Goal: Task Accomplishment & Management: Manage account settings

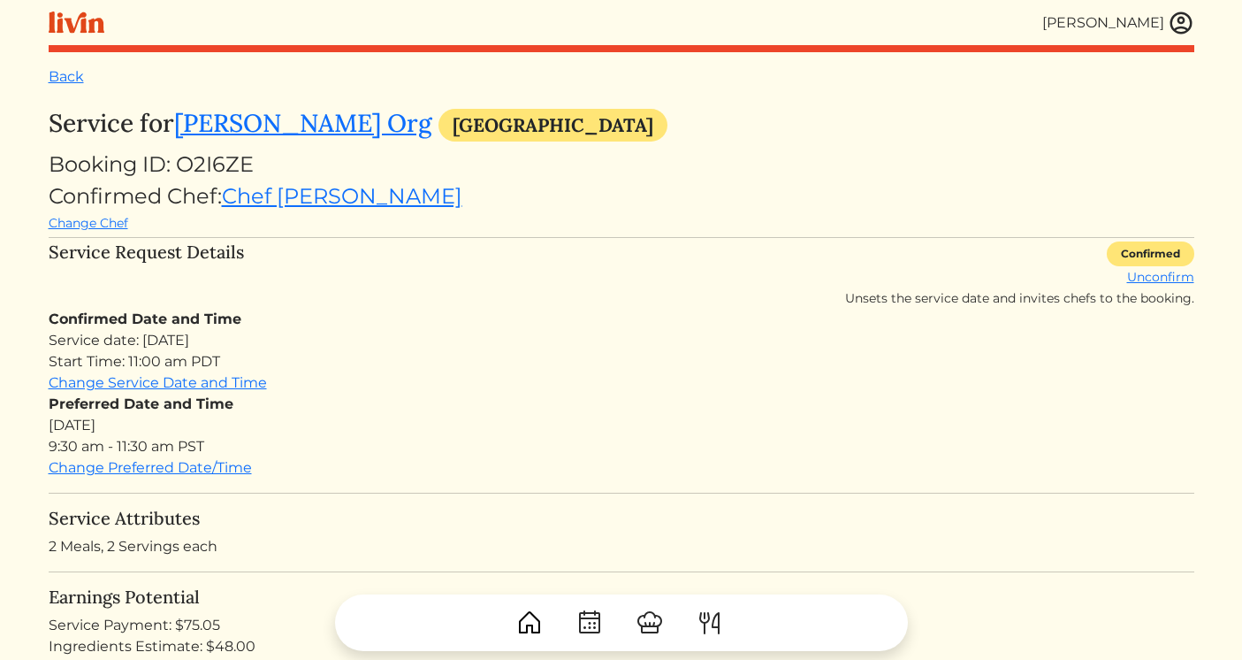
click at [1183, 28] on img at bounding box center [1181, 23] width 27 height 27
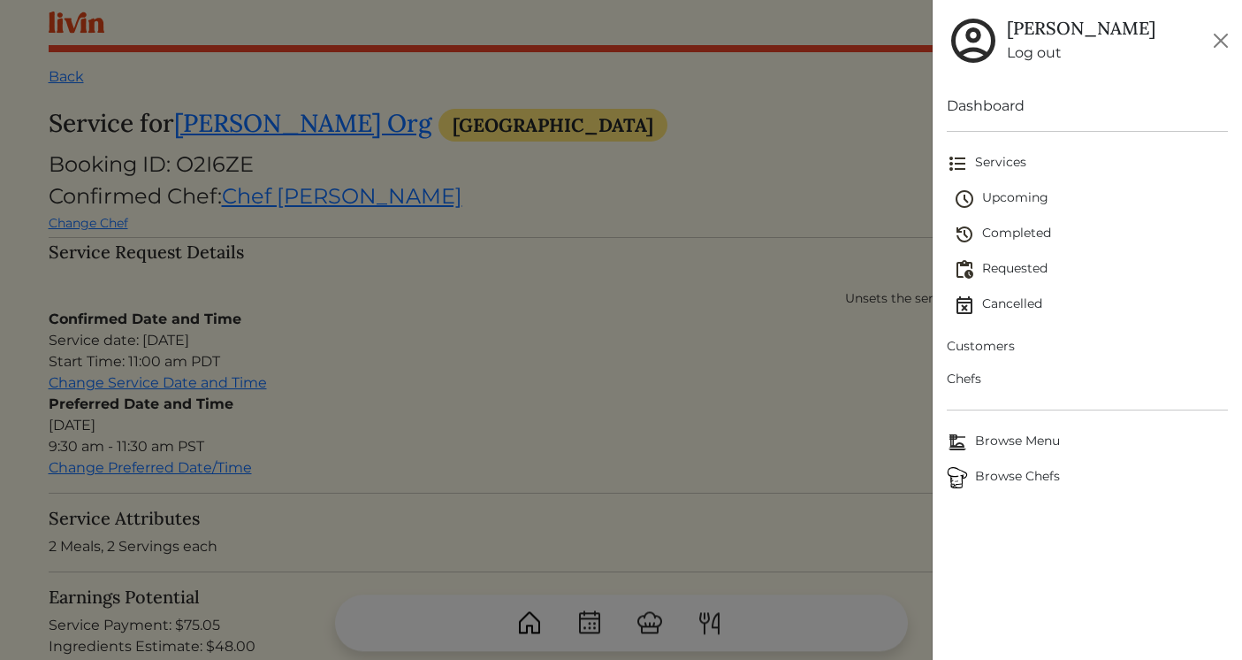
click at [1015, 202] on span "Upcoming" at bounding box center [1091, 198] width 274 height 21
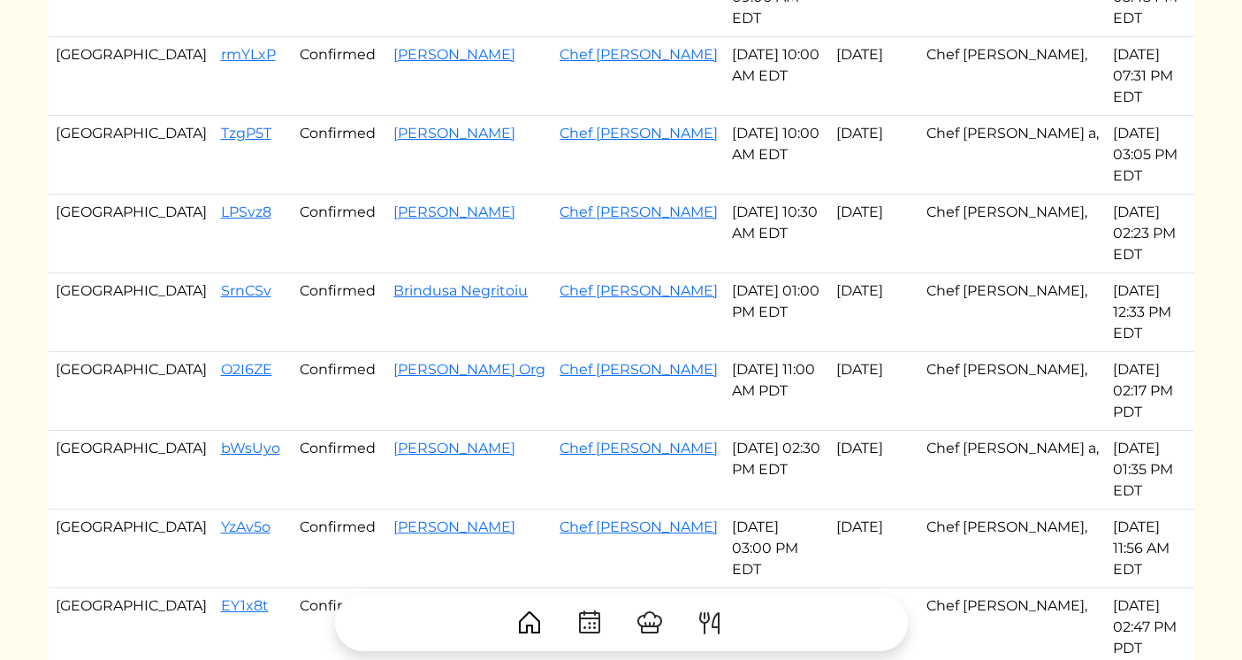
scroll to position [1251, 0]
drag, startPoint x: 139, startPoint y: 229, endPoint x: 725, endPoint y: 233, distance: 586.1
click at [725, 508] on tr "Atlanta YzAv5o Confirmed [PERSON_NAME] Chef [PERSON_NAME] [DATE] 03:00 PM EDT O…" at bounding box center [622, 547] width 1146 height 79
copy tr "YzAv5o Confirmed [PERSON_NAME] Chef [PERSON_NAME] [DATE]"
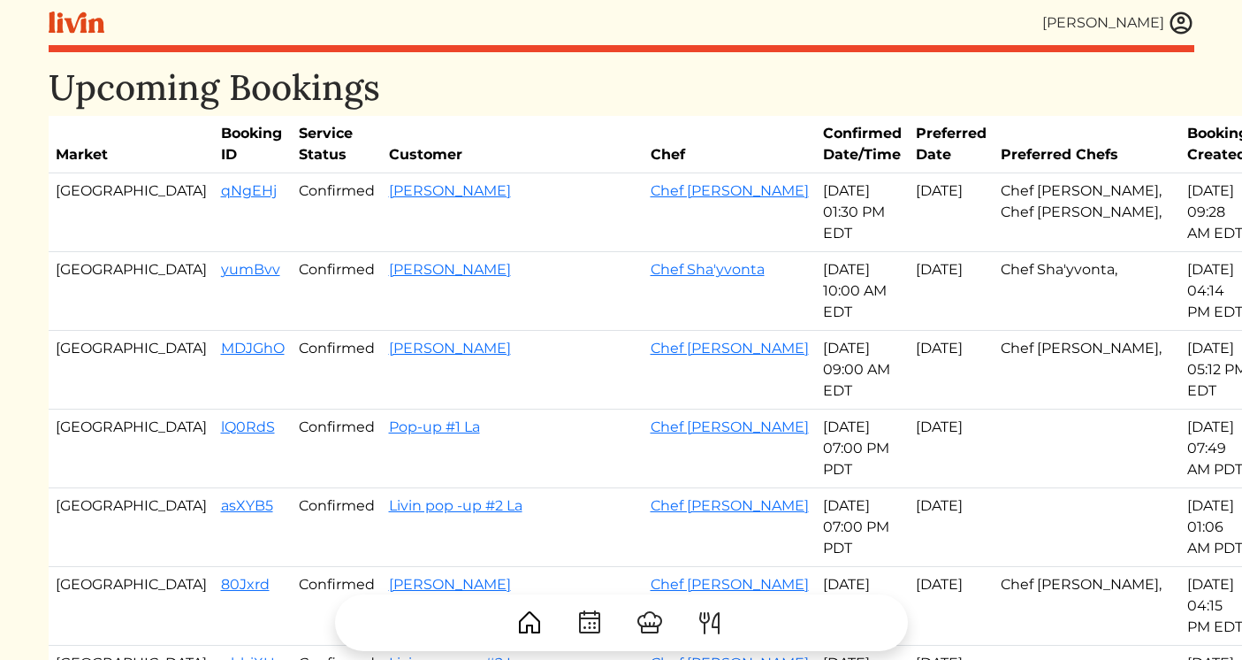
drag, startPoint x: 131, startPoint y: 199, endPoint x: 821, endPoint y: 189, distance: 690.5
click at [821, 189] on tr "Atlanta qNgEHj Confirmed [PERSON_NAME] Chef Jaren [DATE] 01:30 PM EDT Oct 08, 2…" at bounding box center [652, 212] width 1207 height 79
copy tr "qNgEHj Confirmed [PERSON_NAME] Chef Jaren [DATE]"
click at [221, 190] on link "qNgEHj" at bounding box center [249, 190] width 56 height 17
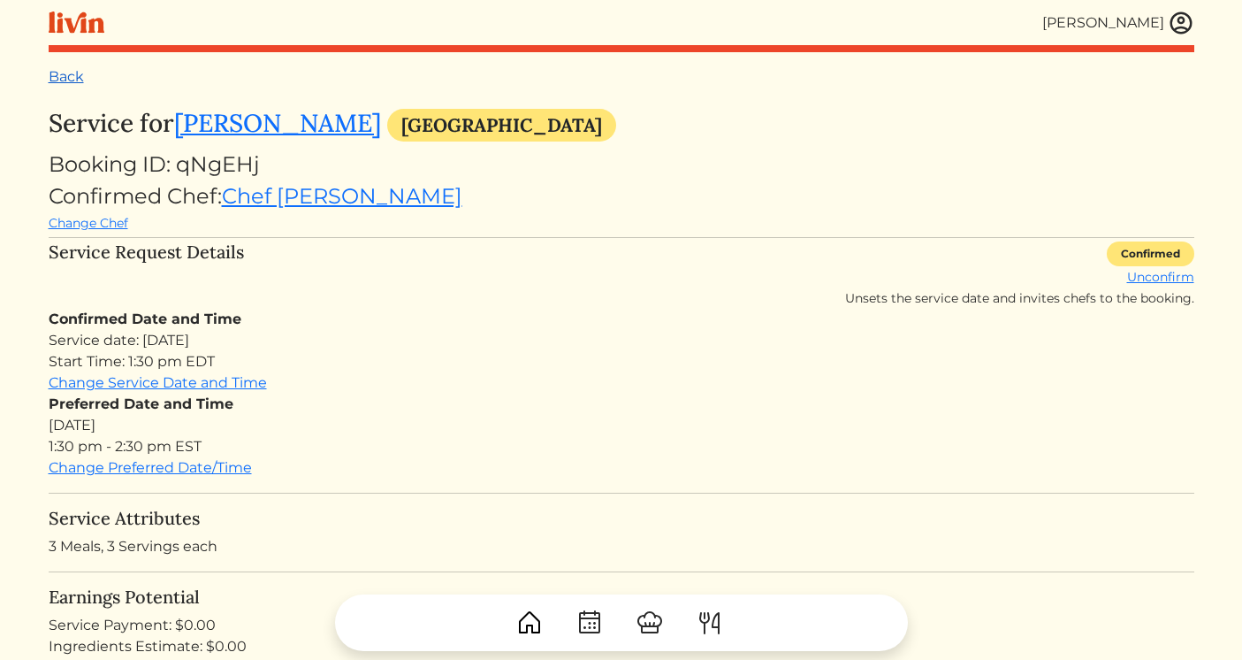
click at [59, 80] on link "Back" at bounding box center [66, 76] width 35 height 17
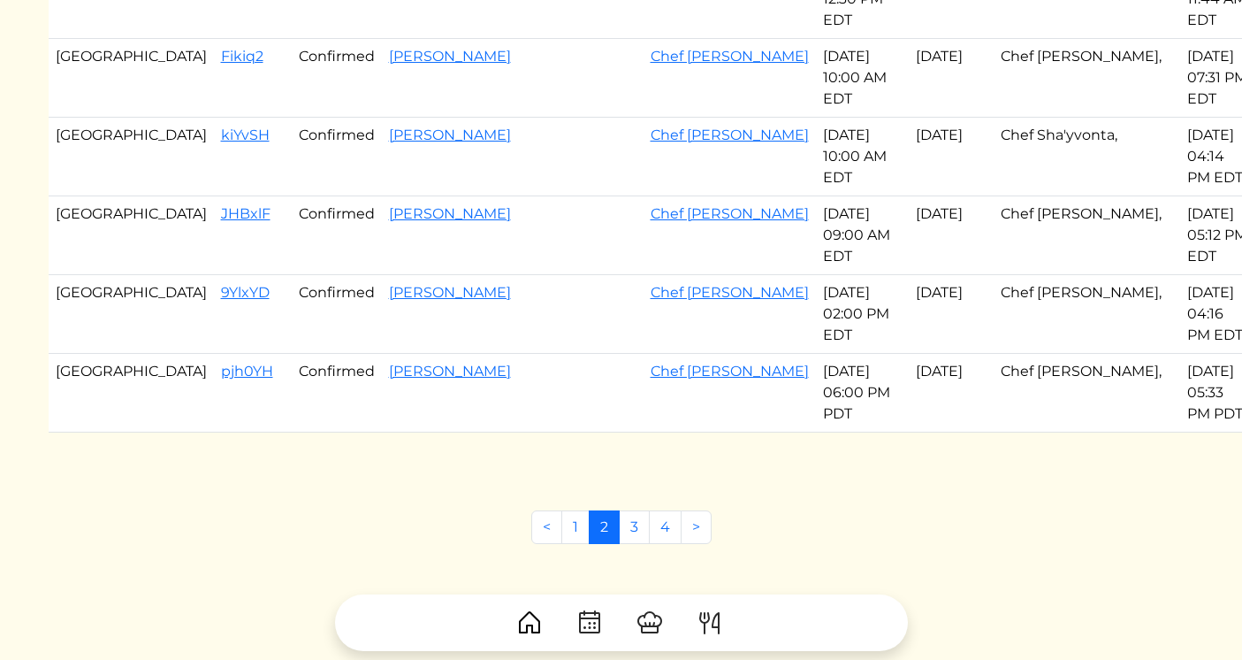
scroll to position [1277, 0]
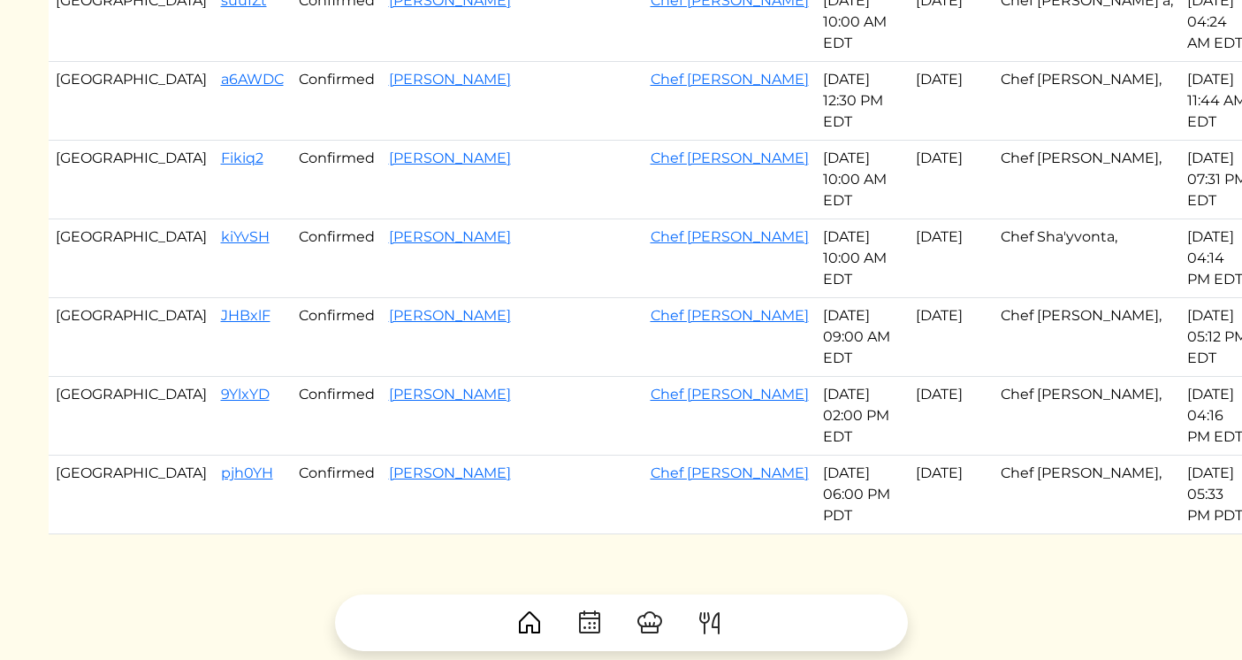
click at [576, 612] on link "1" at bounding box center [575, 629] width 28 height 34
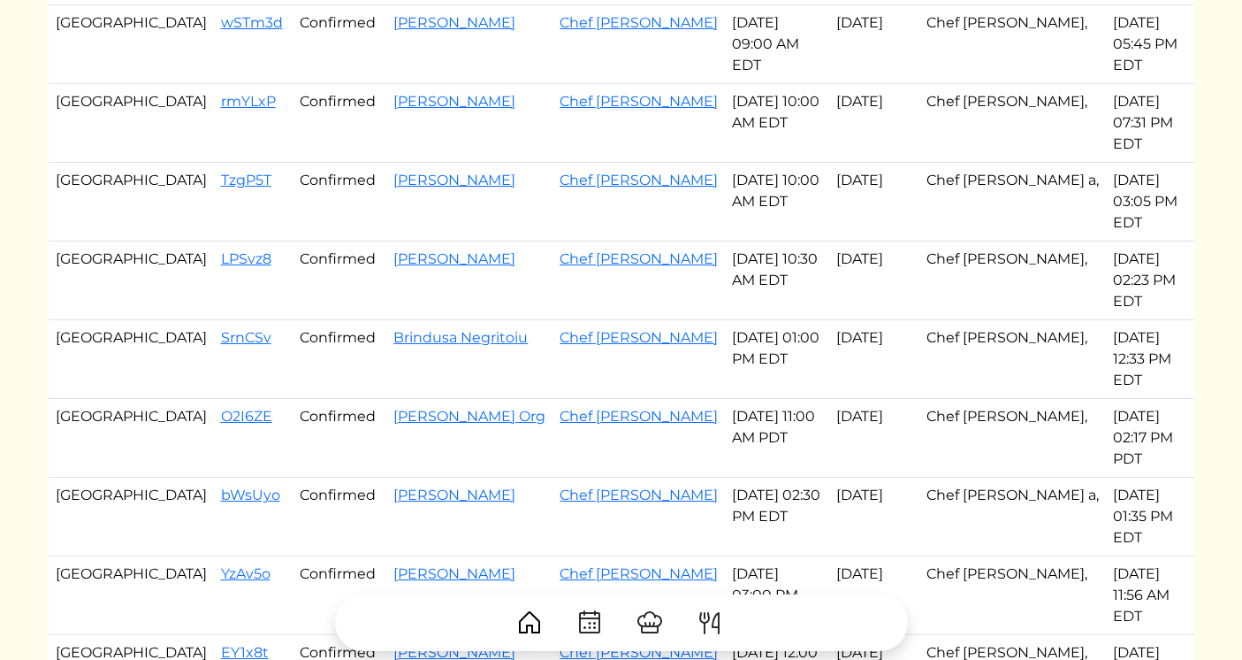
scroll to position [1251, 0]
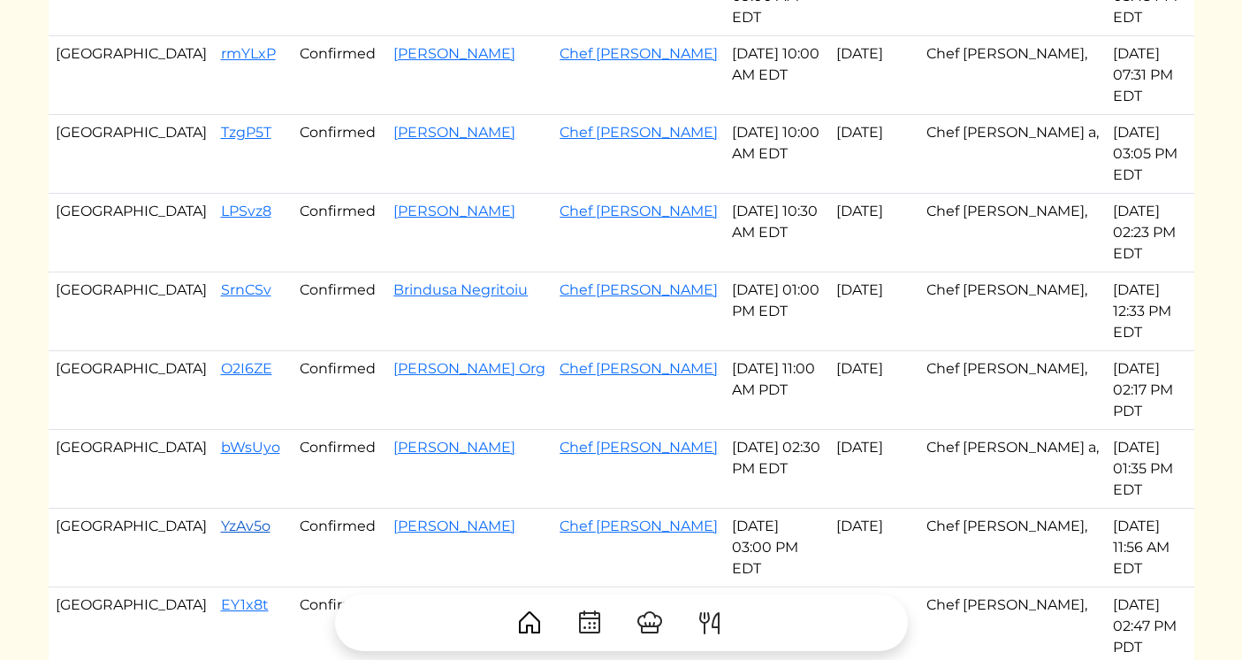
click at [221, 517] on link "YzAv5o" at bounding box center [246, 525] width 50 height 17
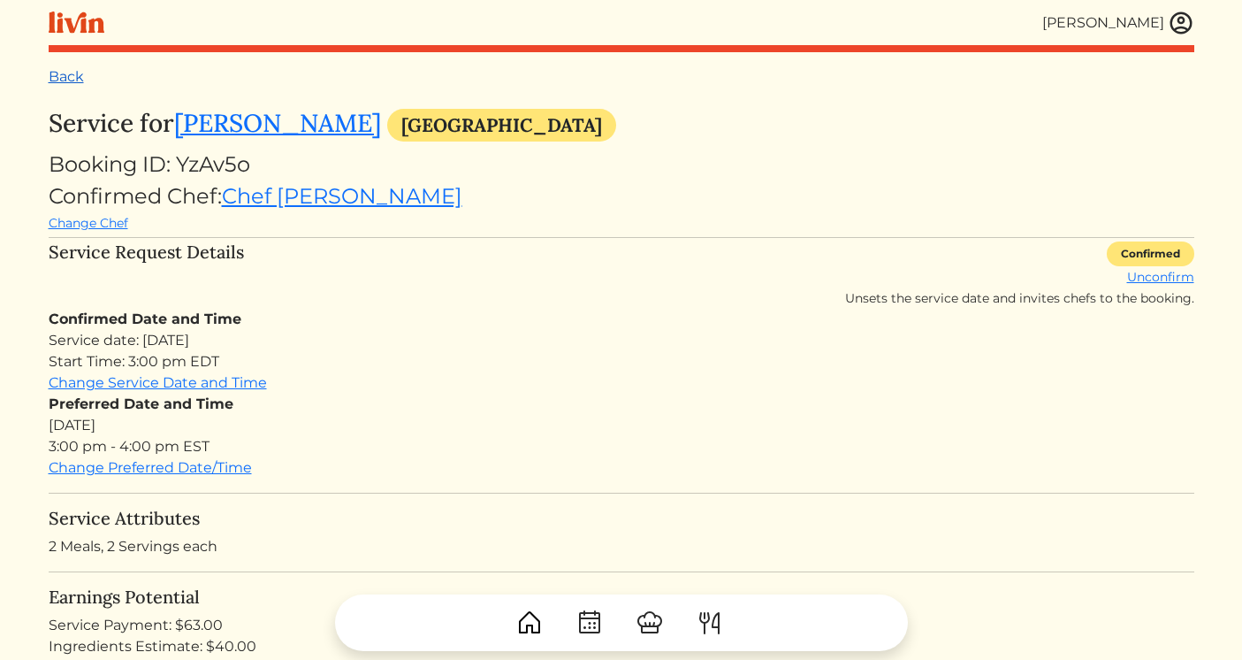
click at [68, 68] on link "Back" at bounding box center [66, 76] width 35 height 17
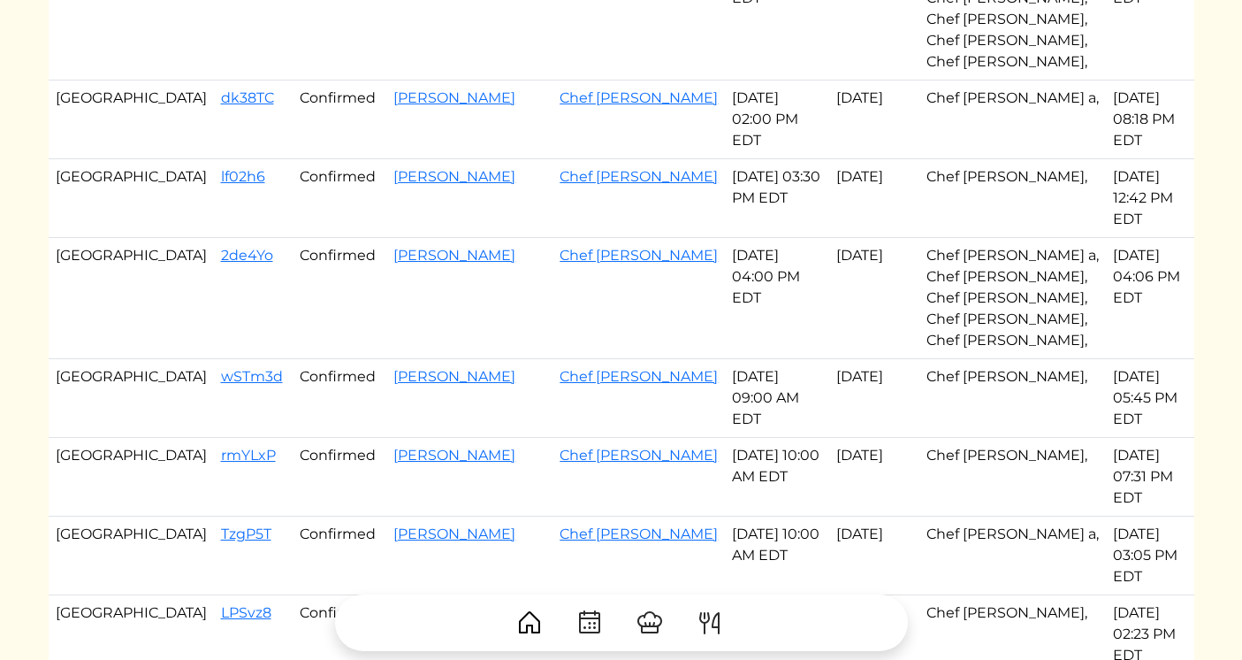
scroll to position [926, 0]
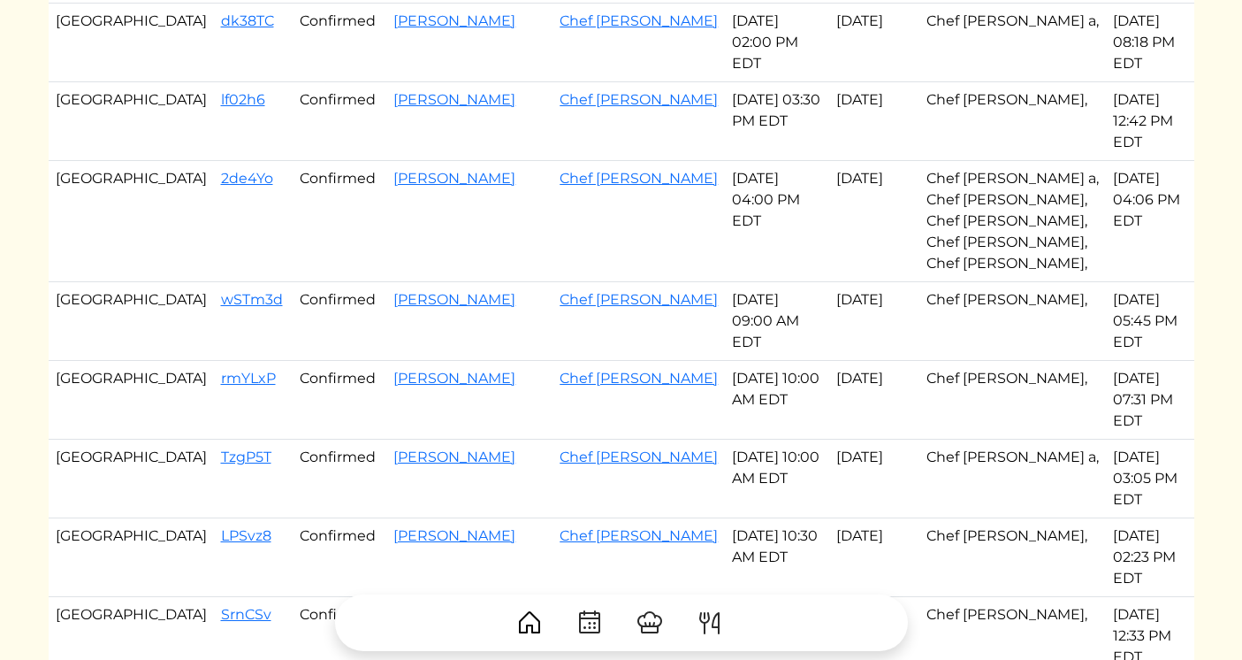
drag, startPoint x: 140, startPoint y: 380, endPoint x: 719, endPoint y: 377, distance: 579.1
click at [719, 597] on tr "Atlanta SrnCSv Confirmed Brindusa Negritoiu Chef [PERSON_NAME] [DATE] 01:00 PM …" at bounding box center [622, 636] width 1146 height 79
copy tr "SrnCSv Confirmed Brindusa Negritoiu Chef [PERSON_NAME] c [DATE]"
click at [580, 439] on td "Chef [PERSON_NAME]" at bounding box center [639, 478] width 172 height 79
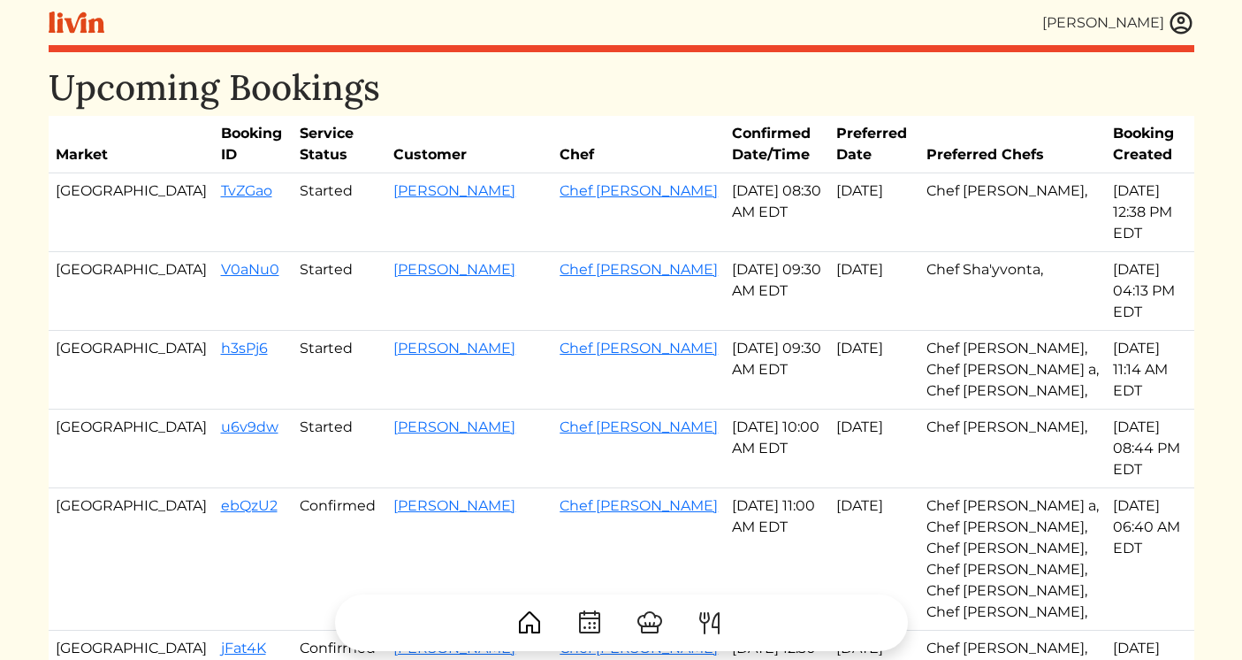
scroll to position [1251, 0]
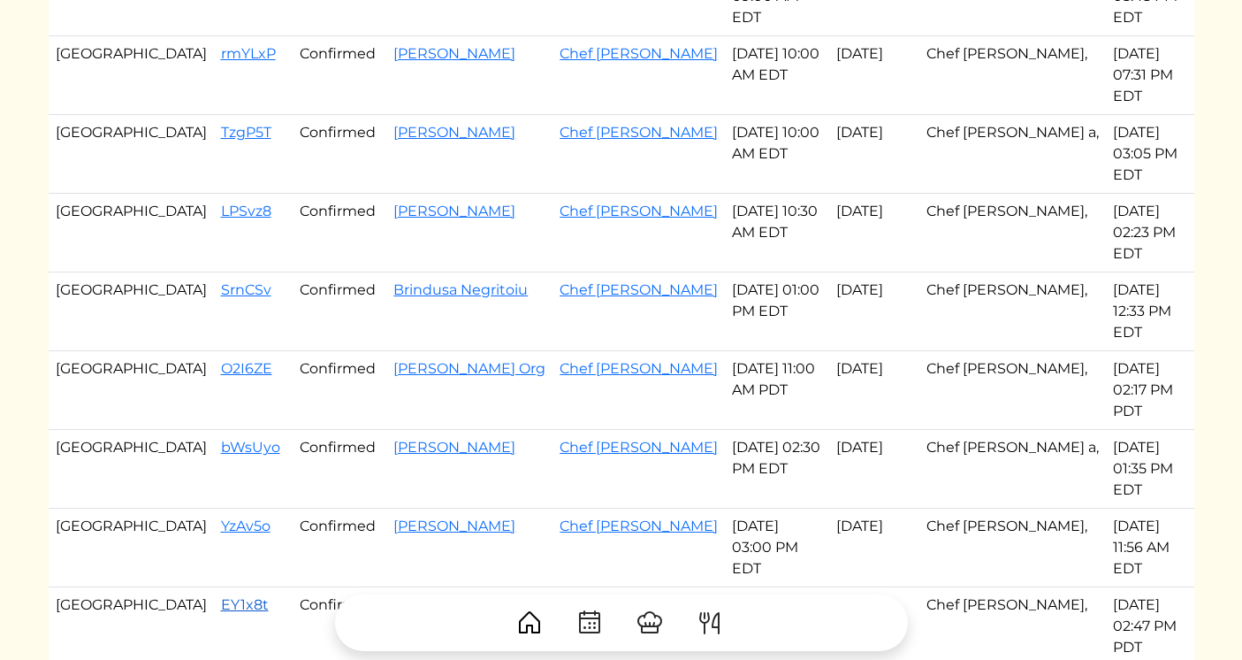
click at [221, 596] on link "EY1x8t" at bounding box center [245, 604] width 48 height 17
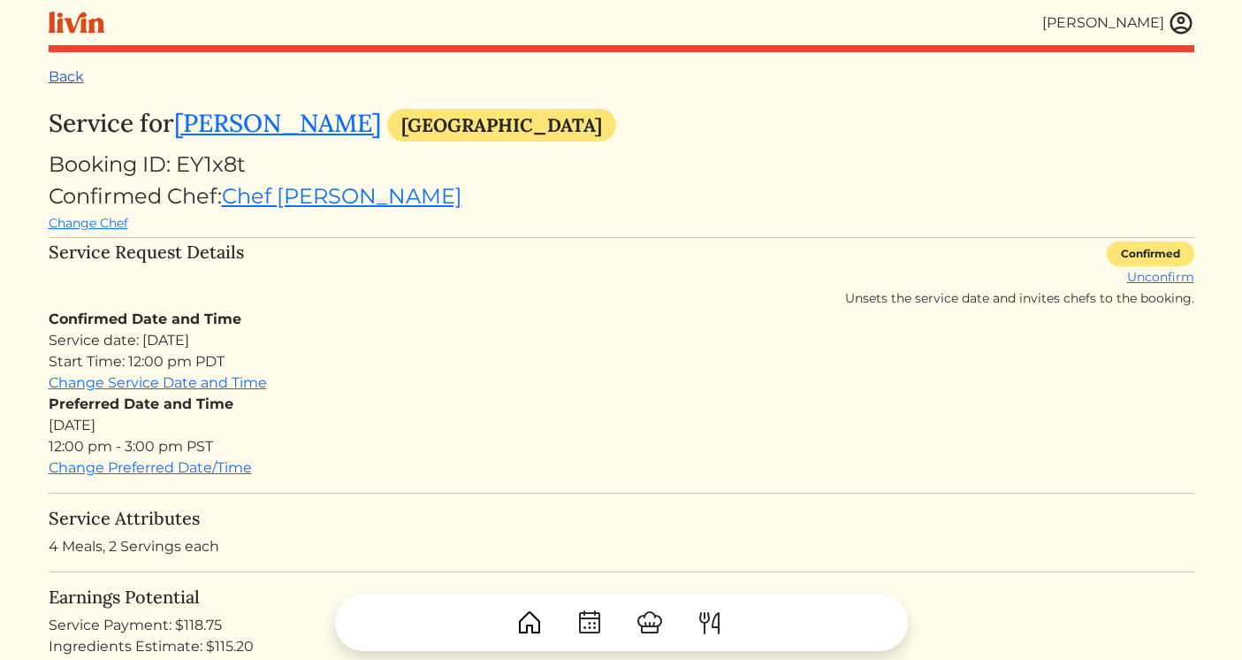
click at [63, 81] on link "Back" at bounding box center [66, 76] width 35 height 17
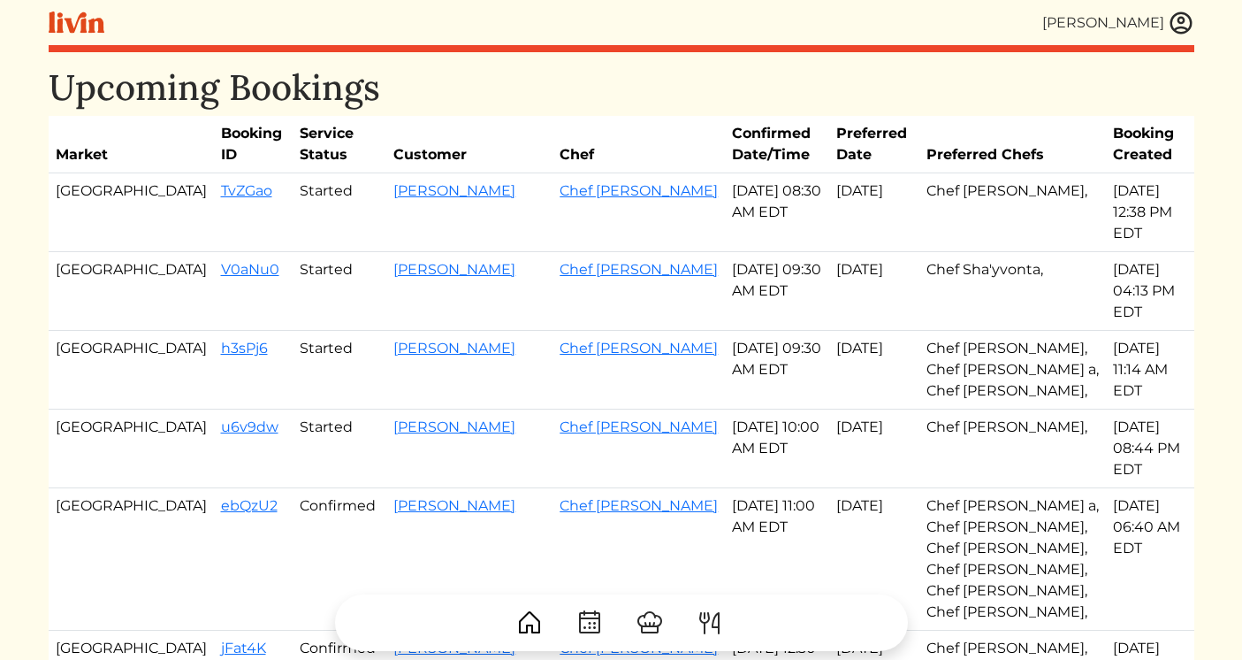
click at [1182, 22] on img at bounding box center [1181, 23] width 27 height 27
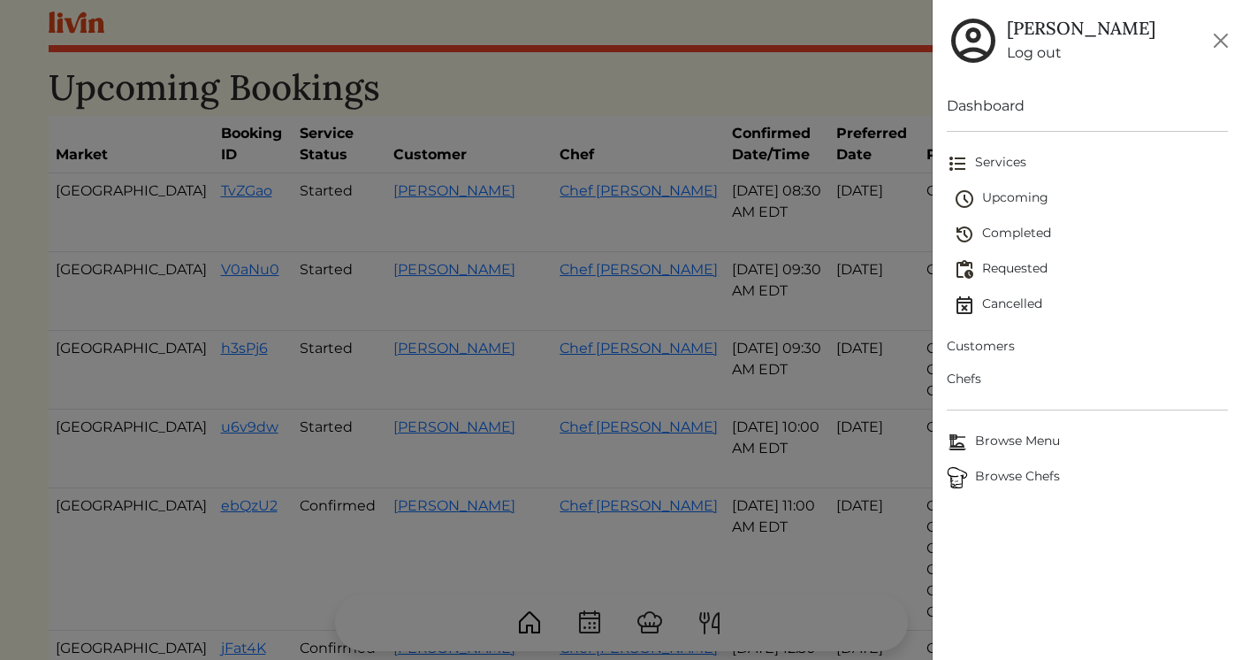
click at [1022, 263] on span "Requested" at bounding box center [1091, 269] width 274 height 21
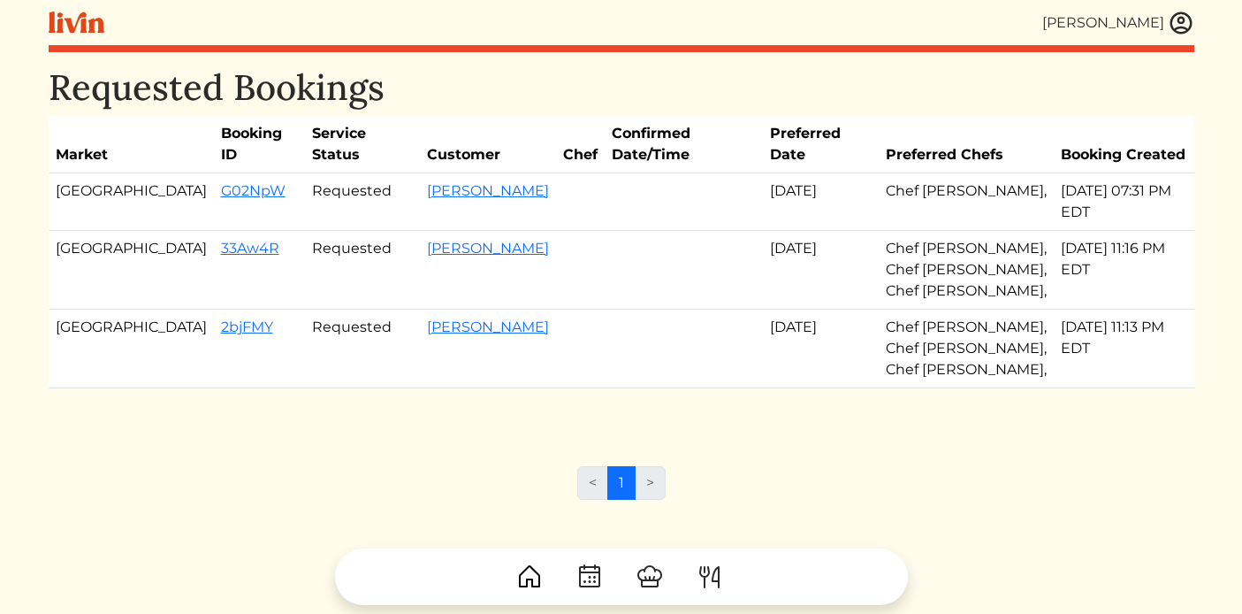
click at [1180, 25] on img at bounding box center [1181, 23] width 27 height 27
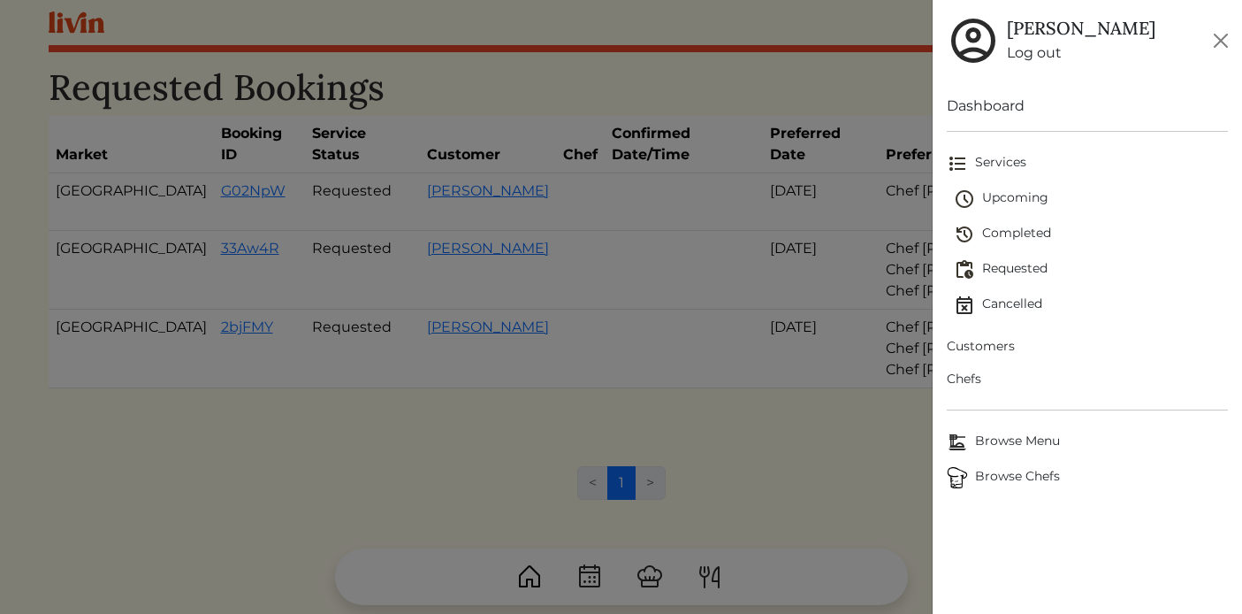
click at [977, 349] on span "Customers" at bounding box center [1087, 346] width 281 height 19
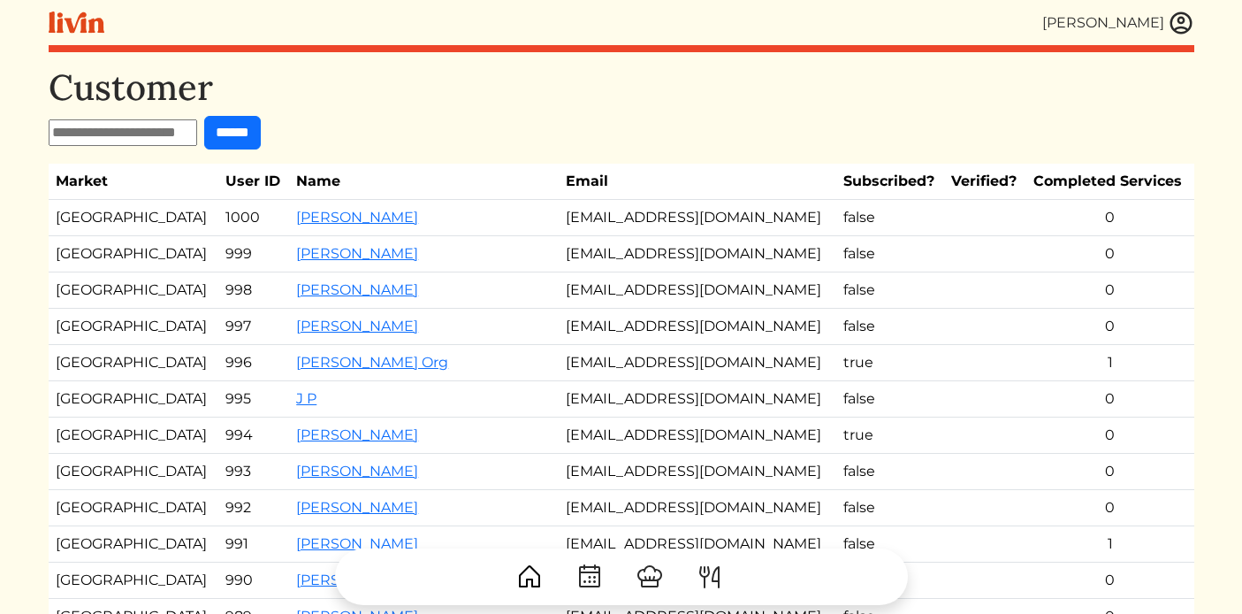
click at [149, 136] on input "text" at bounding box center [123, 132] width 149 height 27
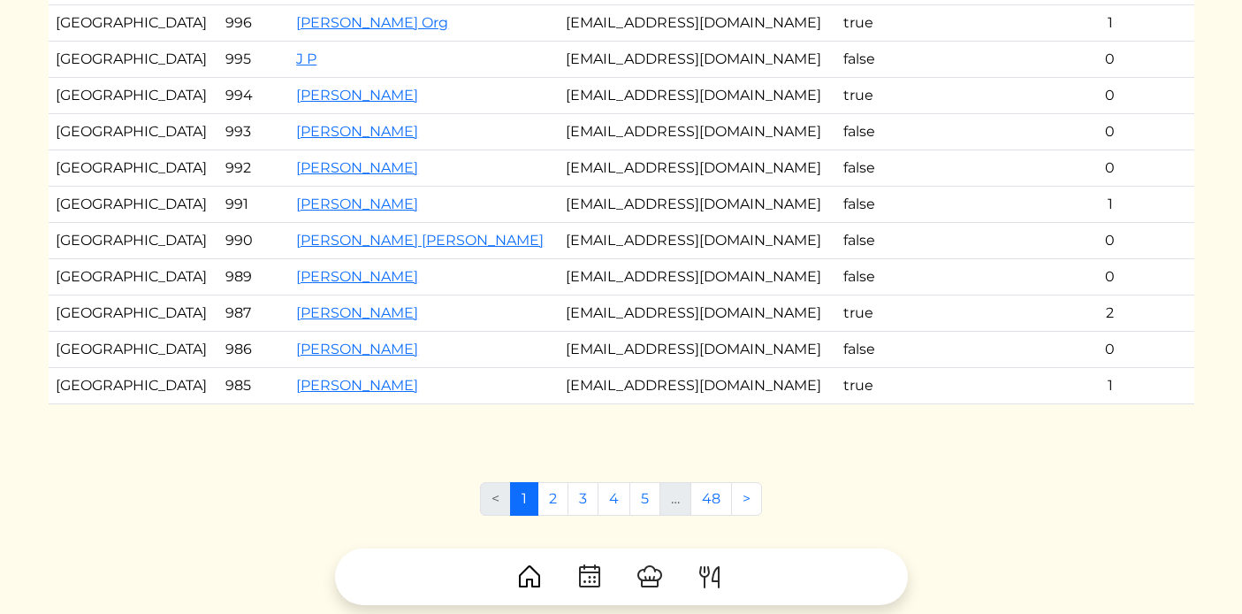
scroll to position [348, 0]
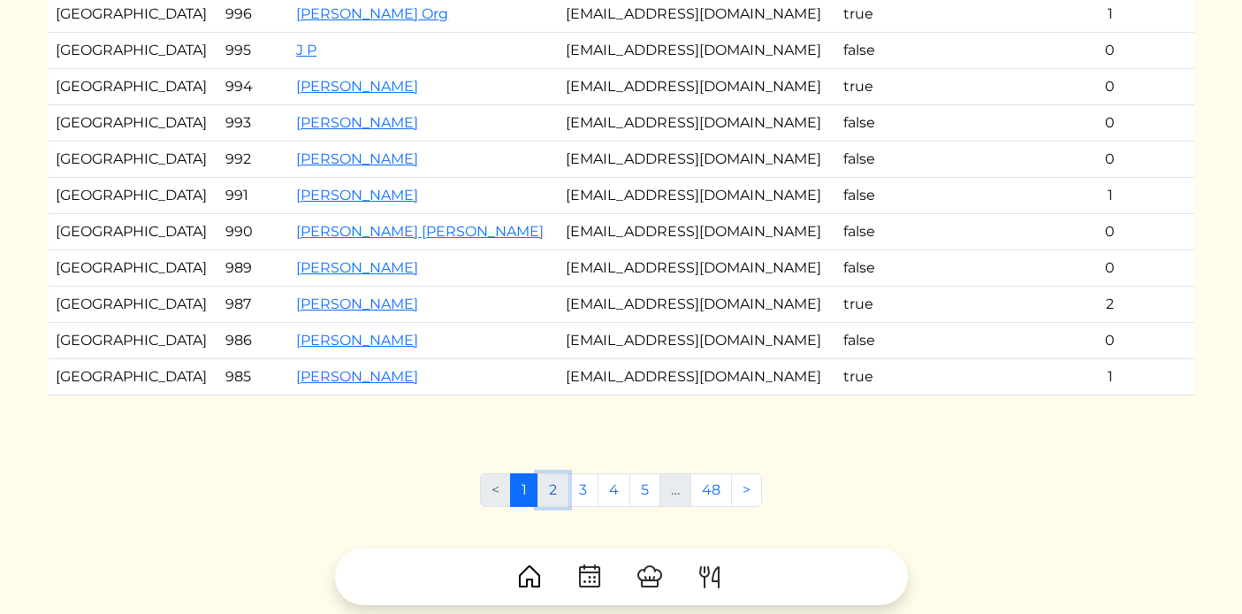
click at [553, 493] on link "2" at bounding box center [553, 490] width 31 height 34
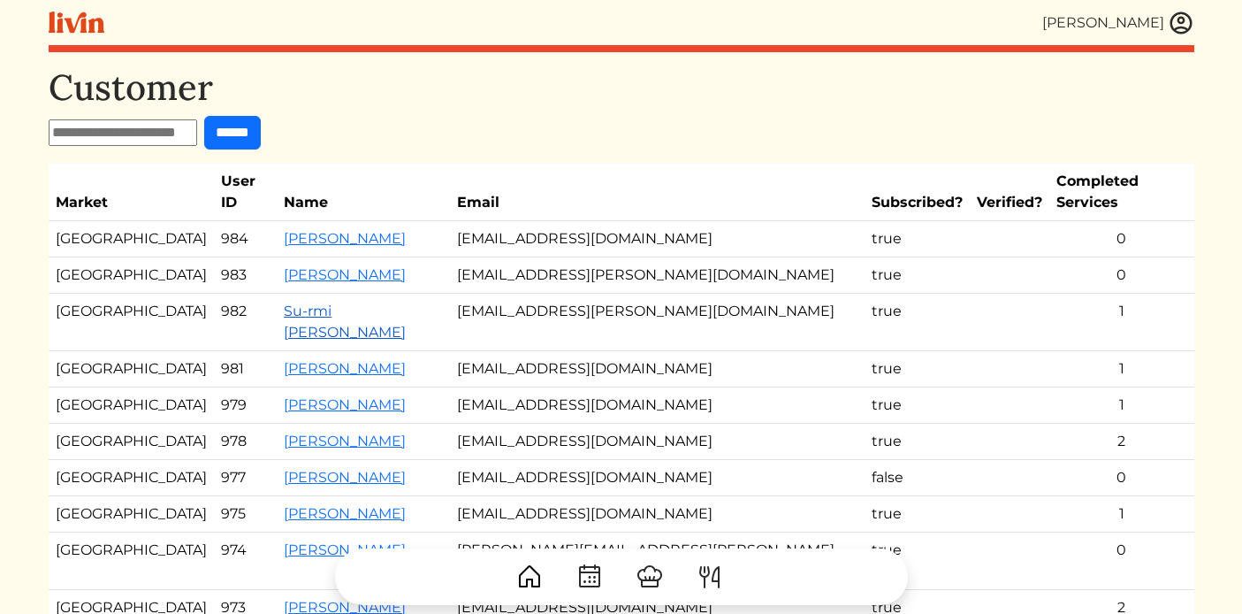
click at [338, 302] on link "Su-rmi [PERSON_NAME]" at bounding box center [345, 321] width 122 height 38
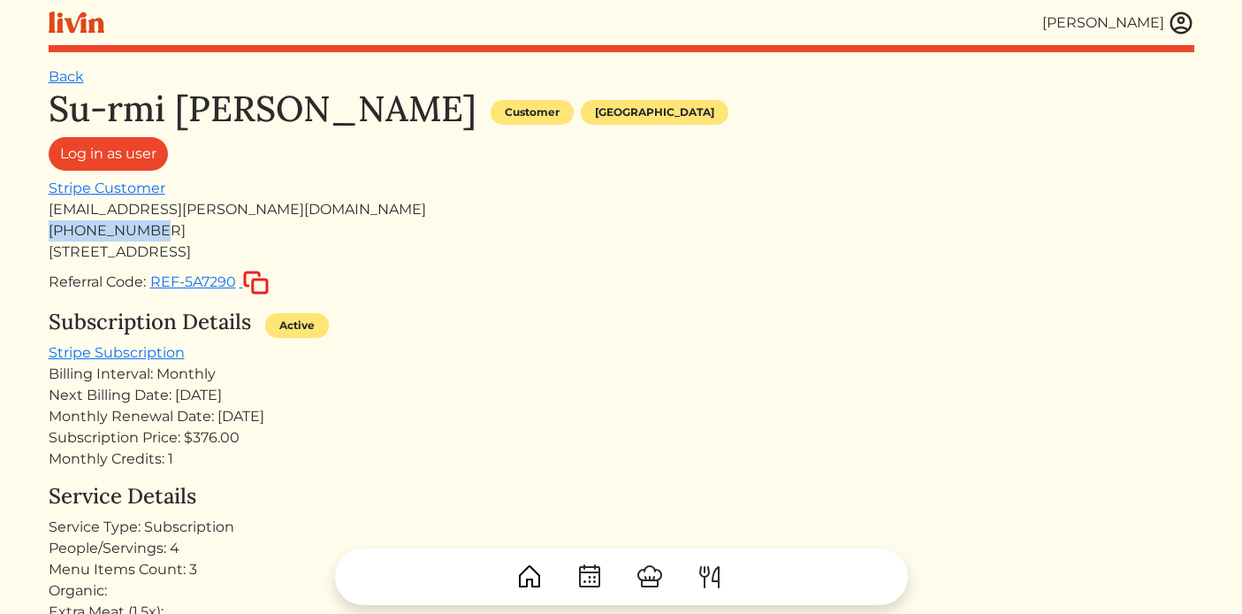
drag, startPoint x: 159, startPoint y: 228, endPoint x: 34, endPoint y: 234, distance: 125.7
click at [34, 234] on html "[PERSON_NAME] [PERSON_NAME] Log out Dashboard Services Upcoming Completed Reque…" at bounding box center [621, 307] width 1242 height 614
copy div "[PHONE_NUMBER]"
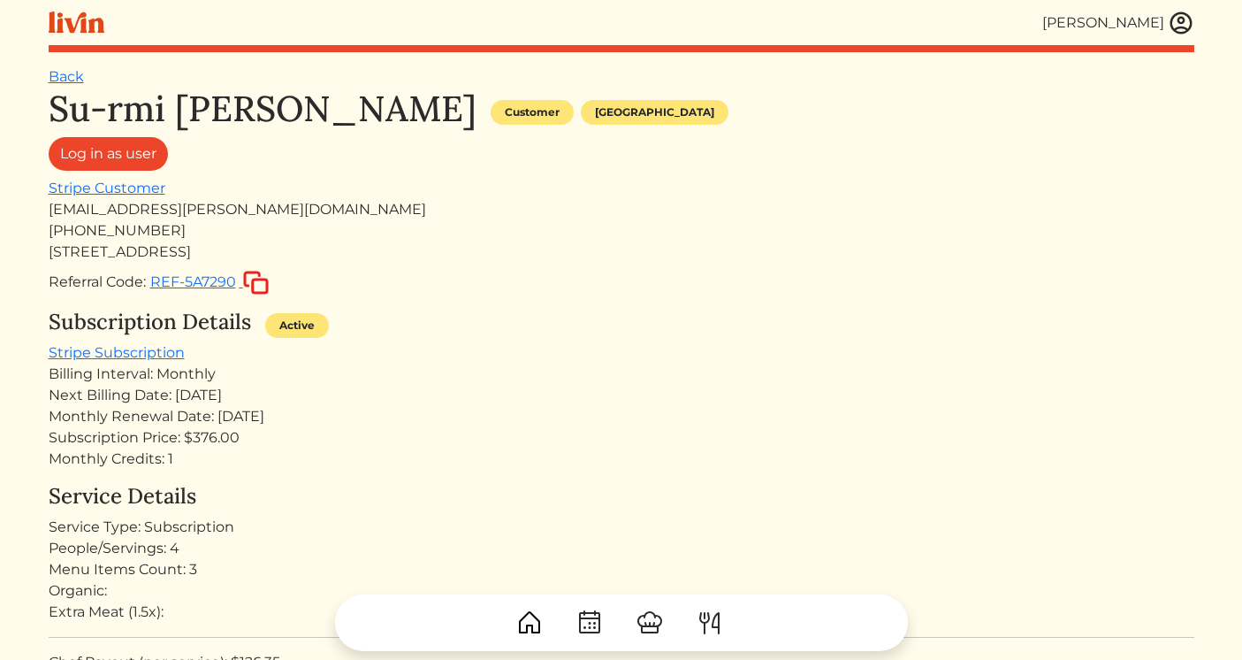
click at [73, 75] on link "Back" at bounding box center [66, 76] width 35 height 17
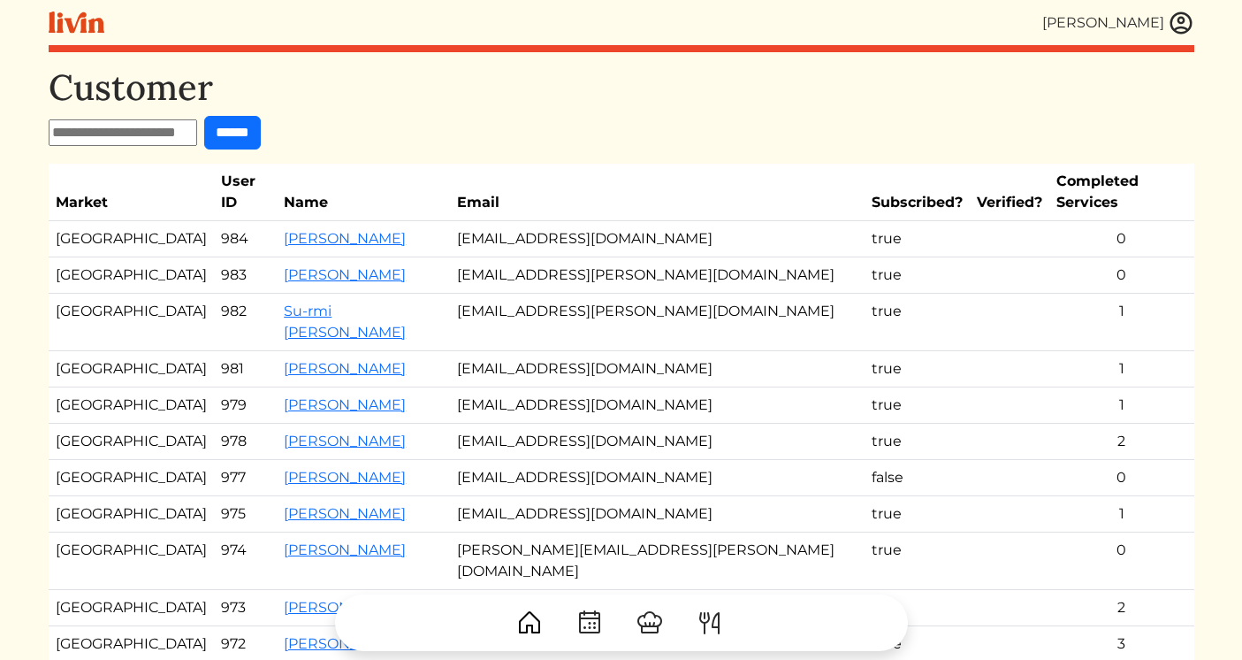
click at [1176, 29] on img at bounding box center [1181, 23] width 27 height 27
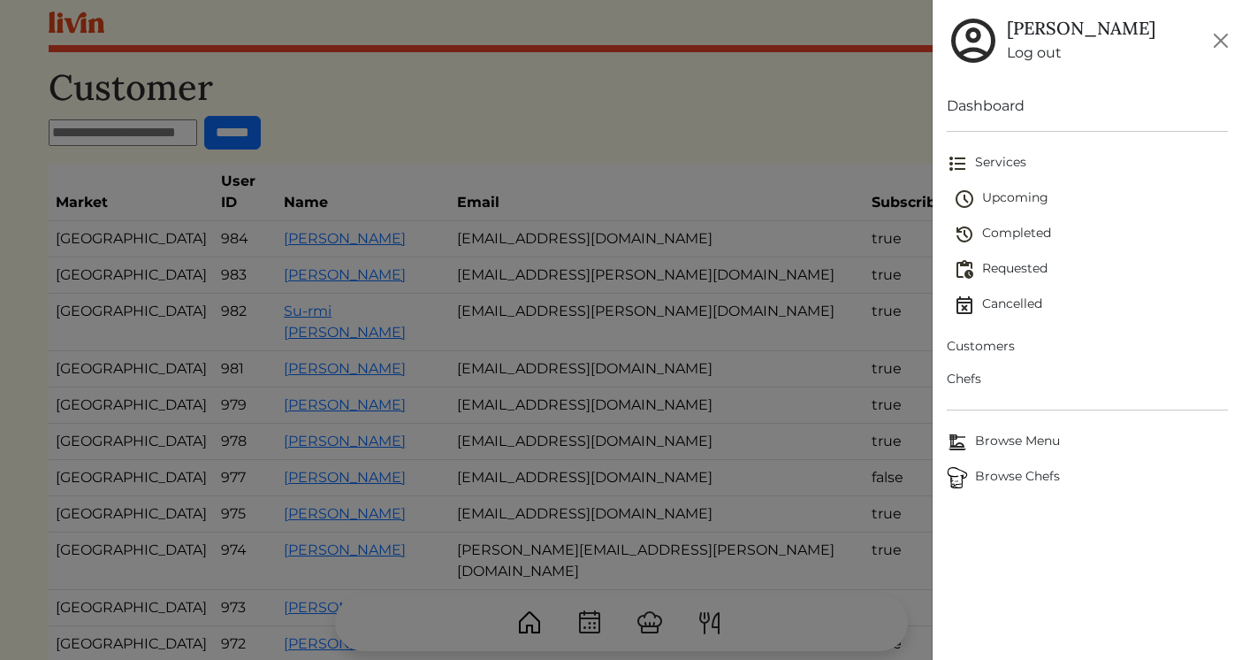
click at [987, 196] on span "Upcoming" at bounding box center [1091, 198] width 274 height 21
